Goal: Transaction & Acquisition: Book appointment/travel/reservation

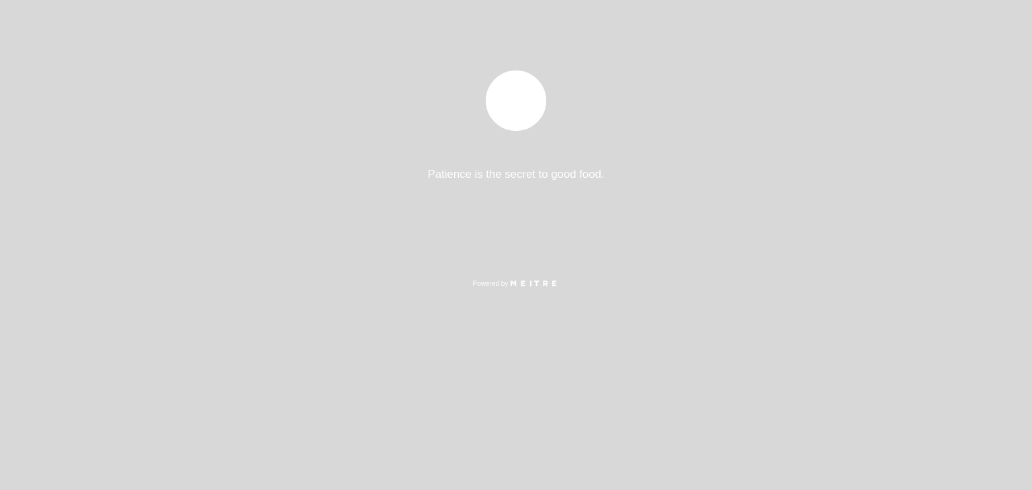
select select "es"
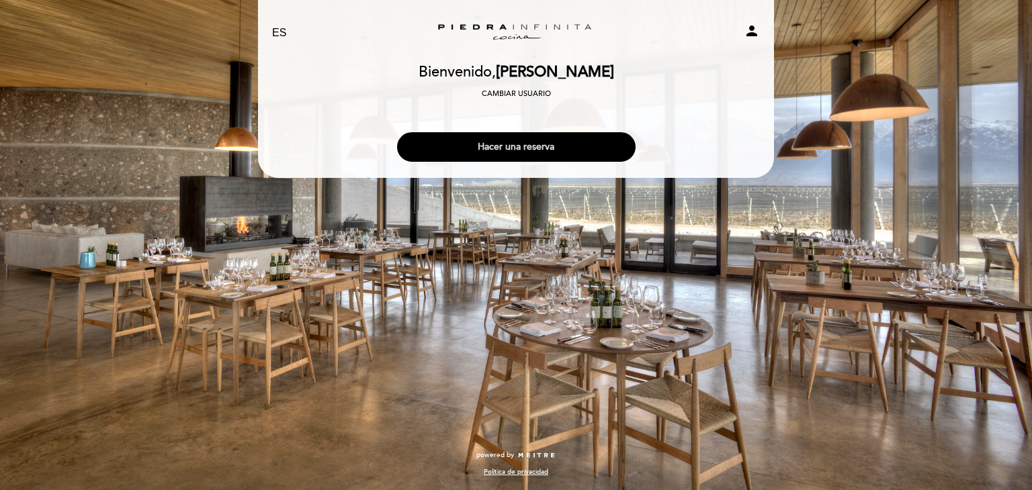
click at [527, 151] on button "Hacer una reserva" at bounding box center [516, 147] width 239 height 30
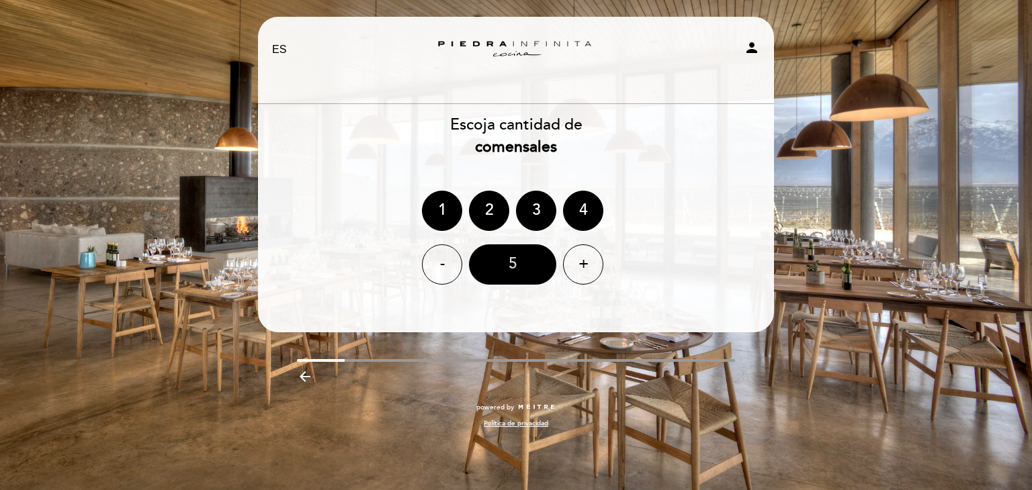
click at [511, 261] on div "5" at bounding box center [512, 265] width 87 height 40
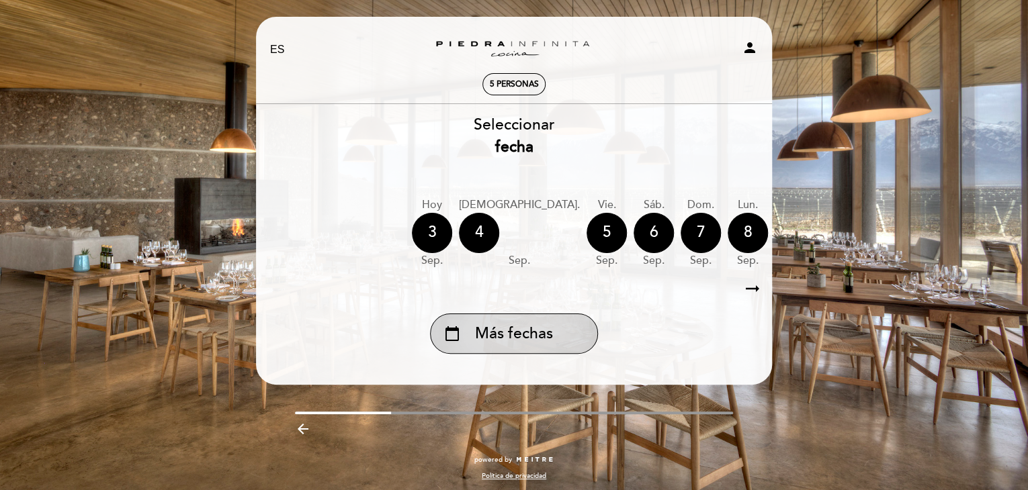
click at [540, 347] on div "calendar_today Más fechas" at bounding box center [514, 334] width 168 height 40
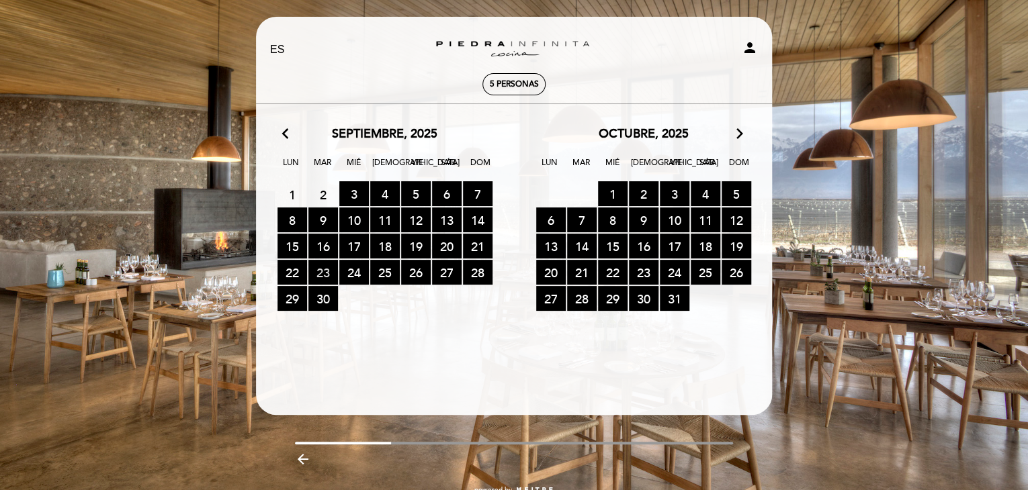
click at [330, 271] on span "23 RESERVAS DISPONIBLES" at bounding box center [323, 272] width 30 height 25
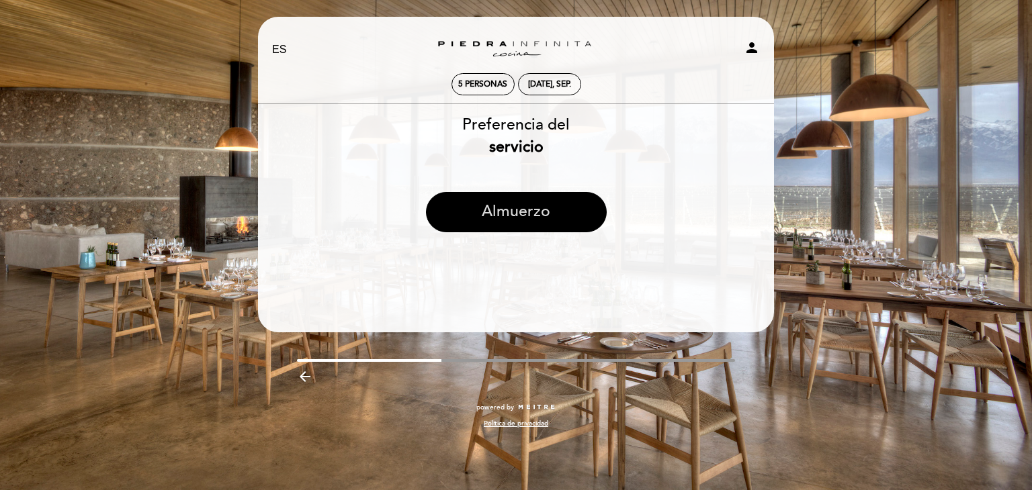
click at [543, 214] on button "Almuerzo" at bounding box center [516, 212] width 181 height 40
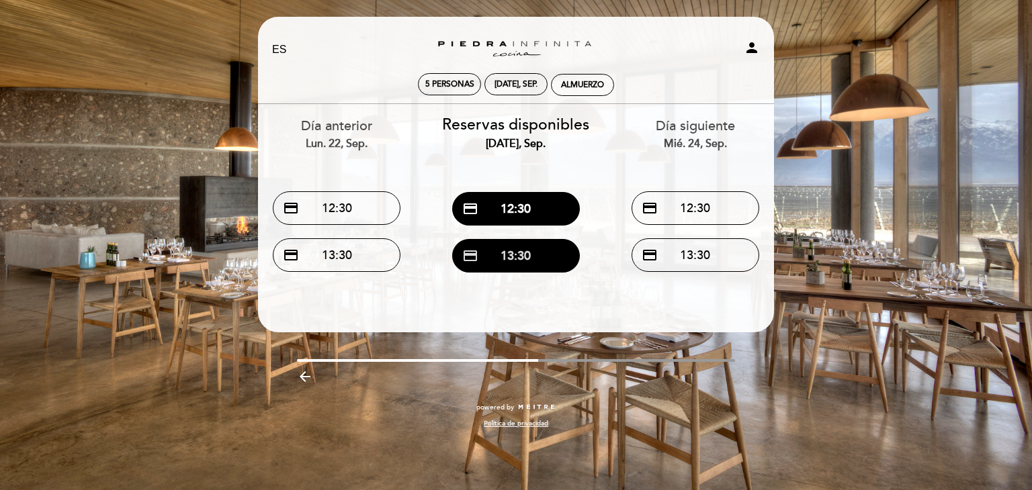
click at [524, 250] on button "credit_card 13:30" at bounding box center [516, 256] width 128 height 34
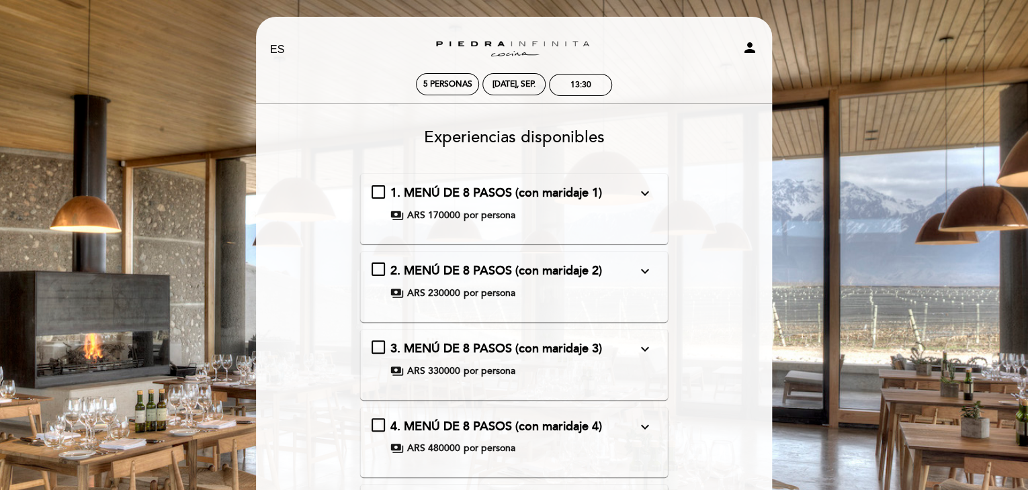
click at [372, 191] on div "1. MENÚ DE 8 PASOS (con maridaje 1) expand_more Bomba de papa [PERSON_NAME] y y…" at bounding box center [515, 204] width 286 height 38
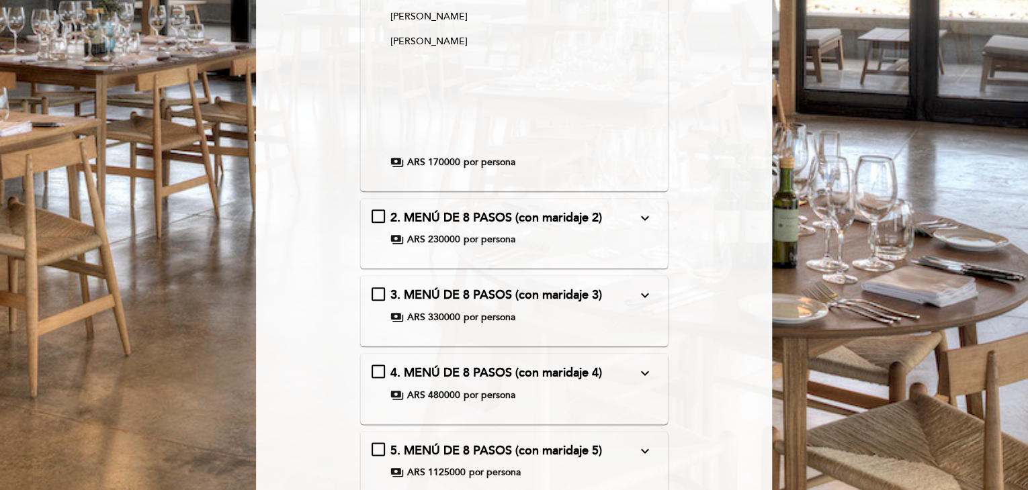
scroll to position [672, 0]
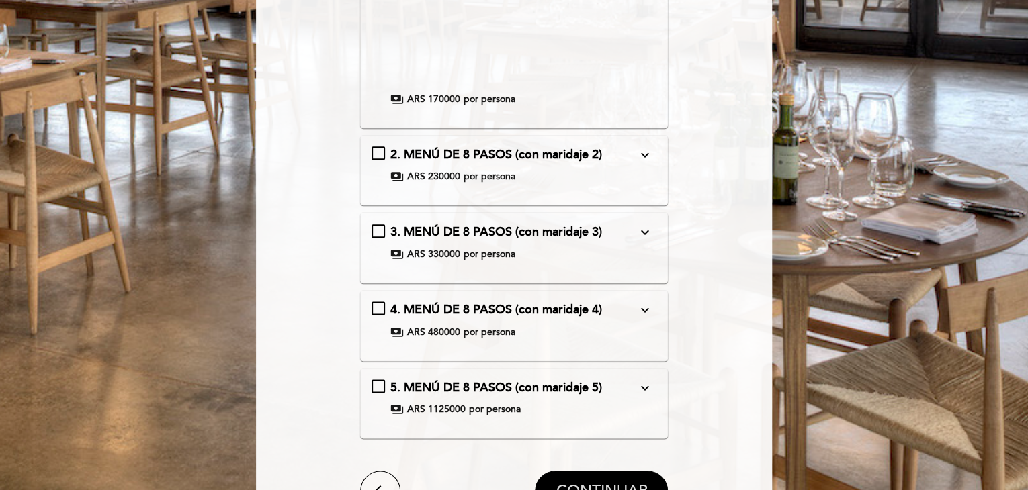
click at [613, 482] on span "CONTINUAR" at bounding box center [601, 491] width 91 height 19
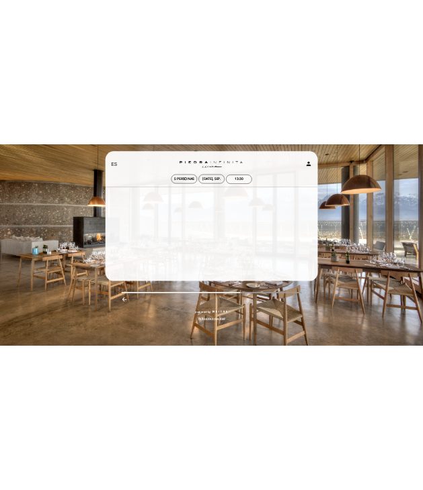
scroll to position [0, 0]
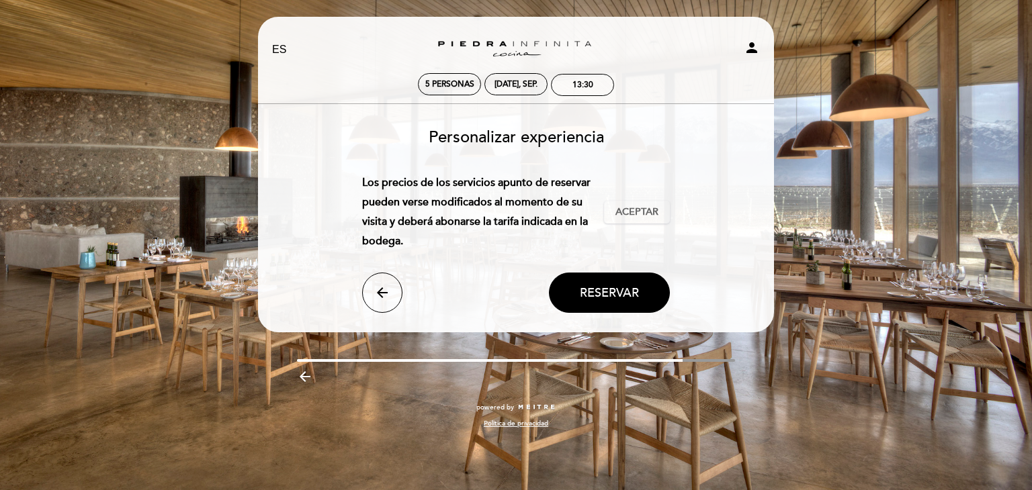
click at [638, 225] on div "Los precios de los servicios apunto de reservar pueden verse modificados al mom…" at bounding box center [516, 211] width 308 height 77
click at [634, 208] on span "Aceptar" at bounding box center [636, 213] width 43 height 14
click at [614, 304] on button "Reservar" at bounding box center [609, 293] width 121 height 40
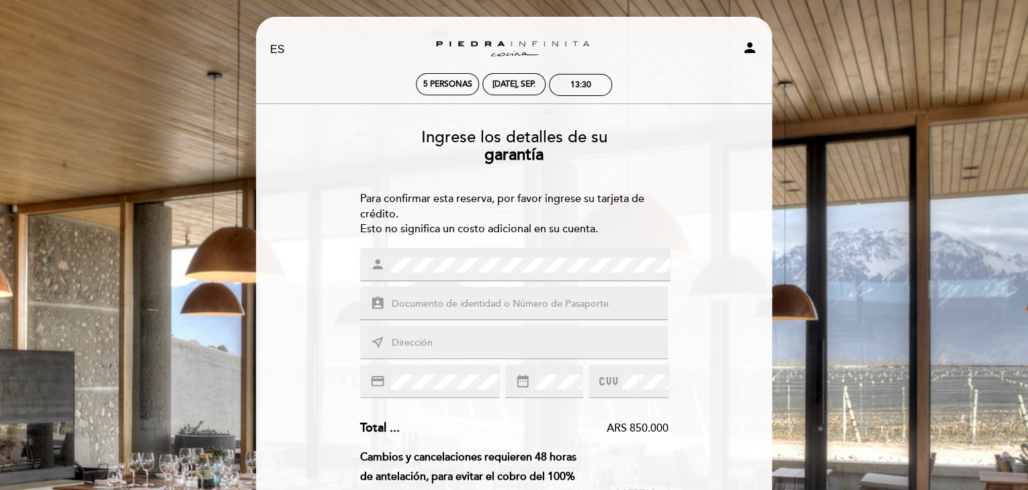
click at [479, 304] on input "text" at bounding box center [530, 304] width 280 height 15
type input "37829631"
click at [452, 336] on input "text" at bounding box center [530, 343] width 280 height 15
type input "[PERSON_NAME] 1787"
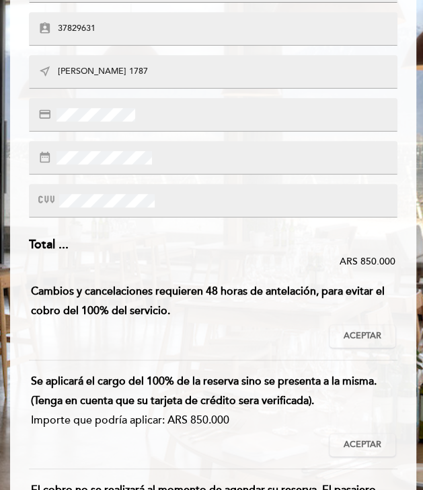
scroll to position [269, 0]
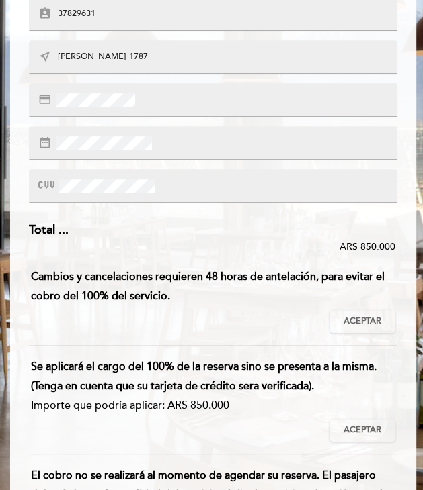
click at [359, 314] on button "Aceptar Aceptado" at bounding box center [362, 321] width 66 height 23
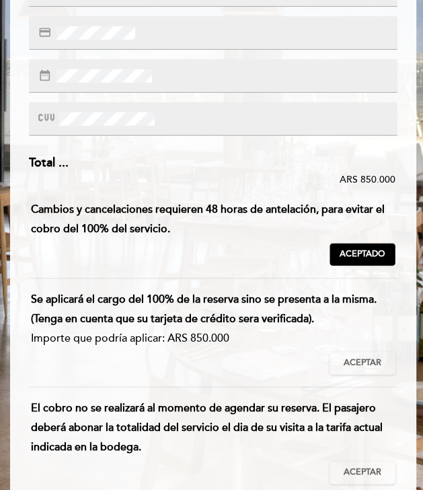
click at [359, 361] on span "Aceptar" at bounding box center [362, 363] width 38 height 12
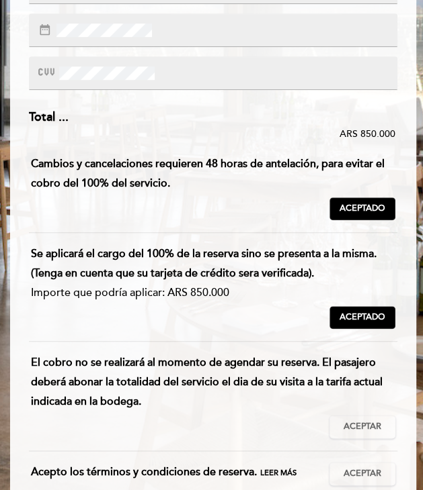
scroll to position [538, 0]
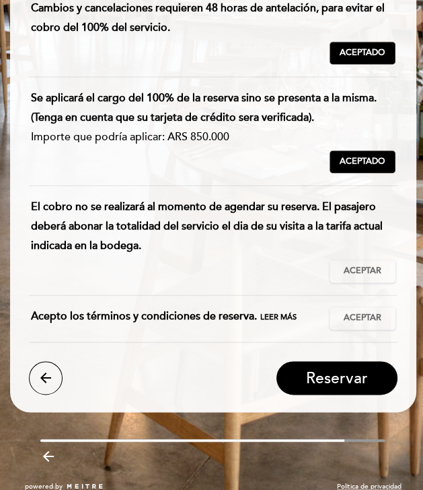
click at [355, 272] on span "Aceptar" at bounding box center [362, 271] width 38 height 12
click at [359, 314] on span "Aceptar" at bounding box center [362, 318] width 38 height 12
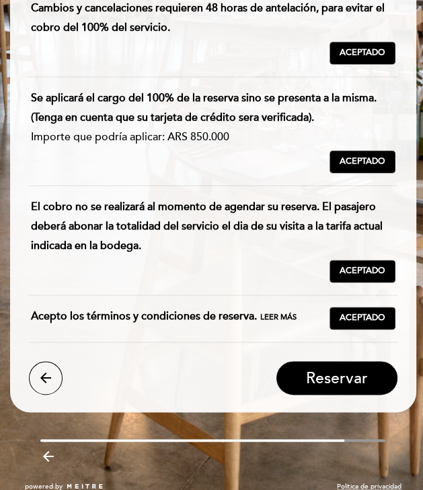
click at [355, 367] on button "Reservar" at bounding box center [336, 378] width 121 height 34
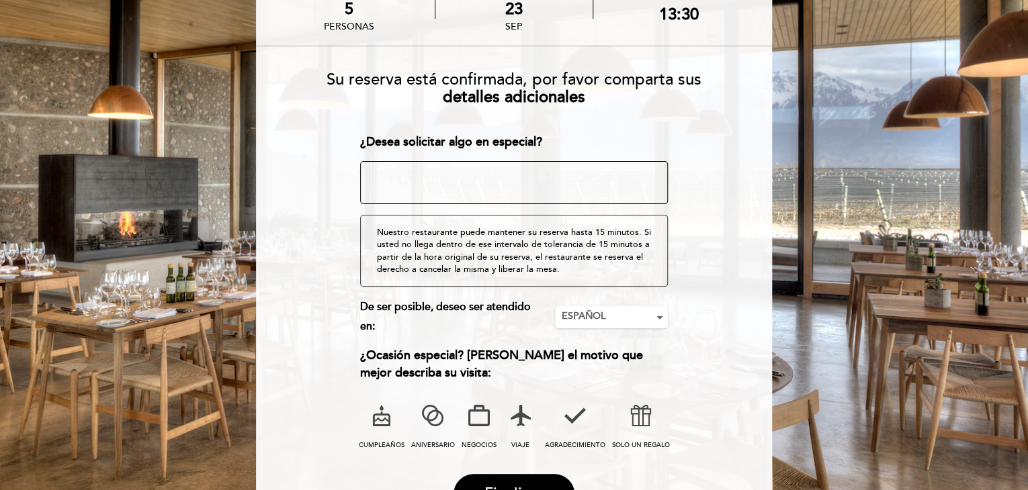
scroll to position [134, 0]
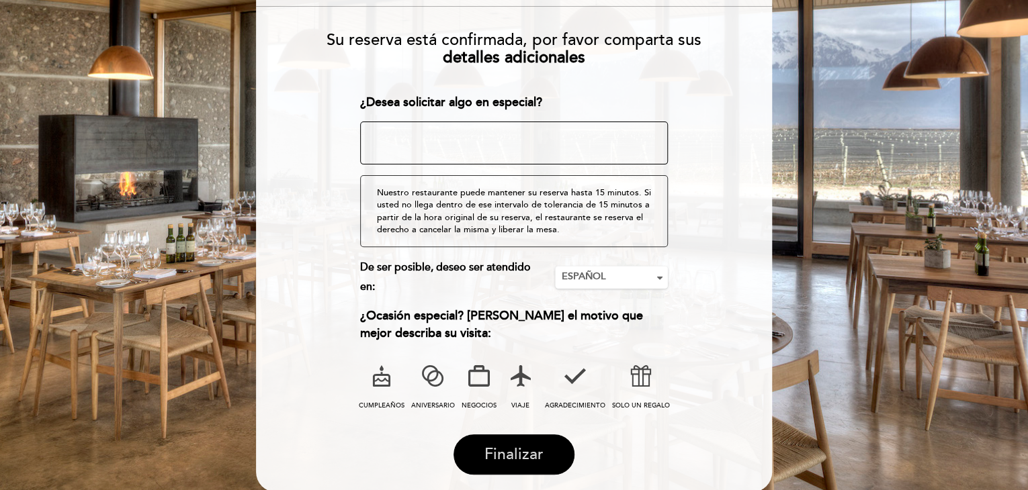
click at [532, 452] on span "Finalizar" at bounding box center [513, 454] width 59 height 19
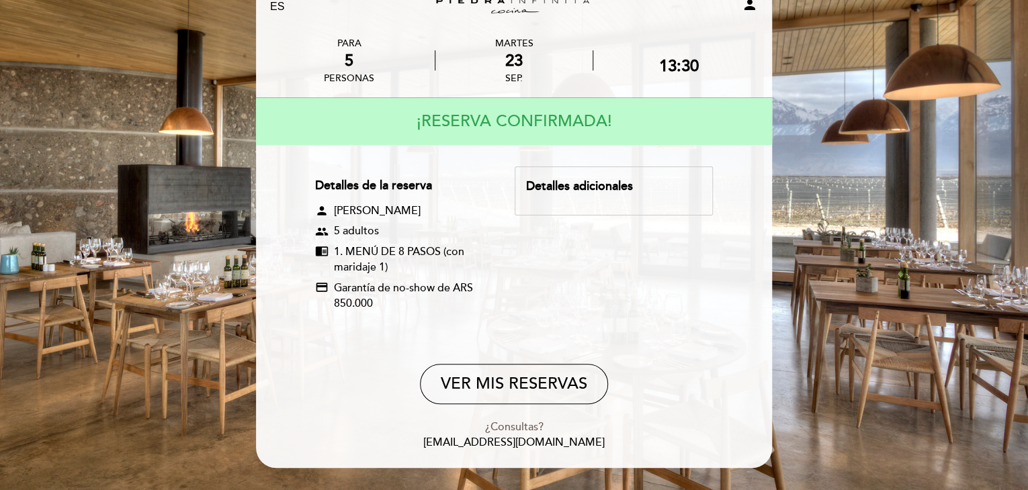
scroll to position [67, 0]
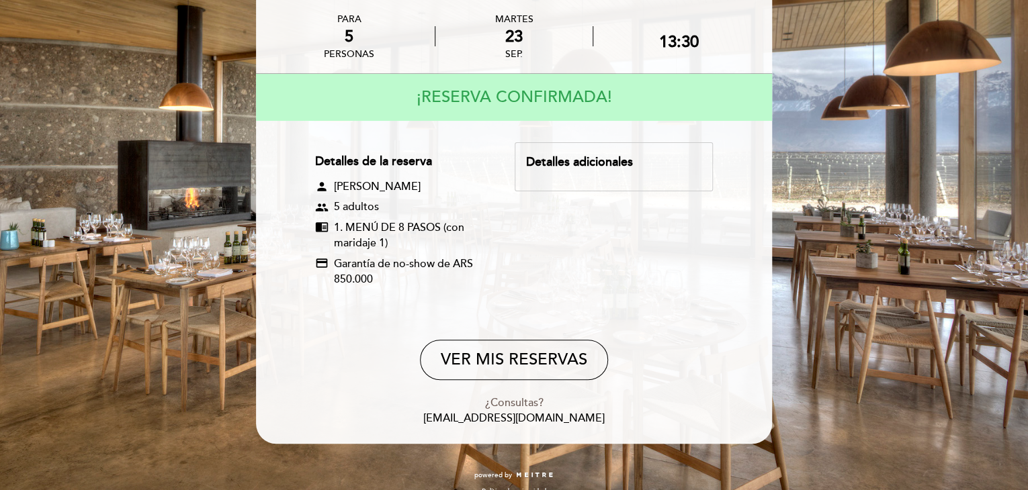
click at [543, 227] on div "Detalles de la reserva person [PERSON_NAME] group 5 adultos chrome_reader_mode …" at bounding box center [514, 224] width 398 height 165
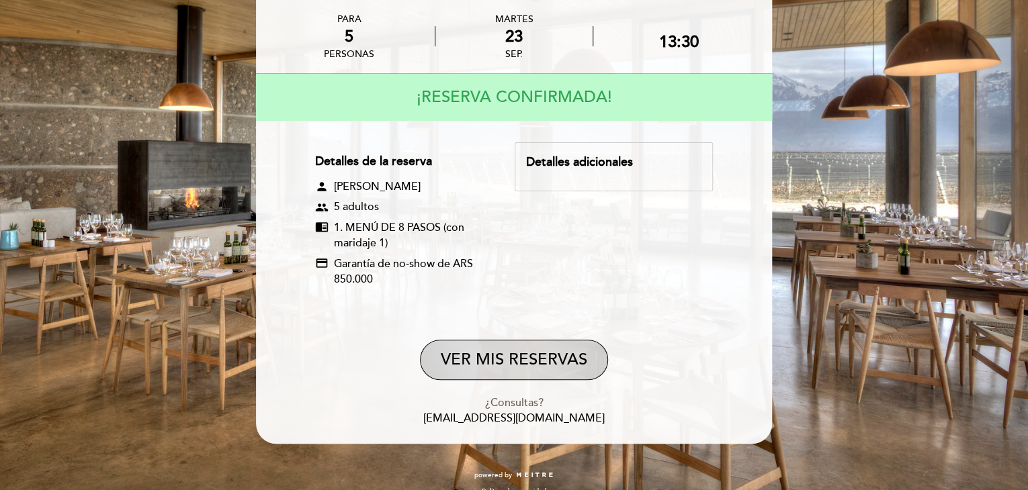
click at [534, 354] on button "VER MIS RESERVAS" at bounding box center [514, 360] width 188 height 40
select select "es"
